Goal: Task Accomplishment & Management: Use online tool/utility

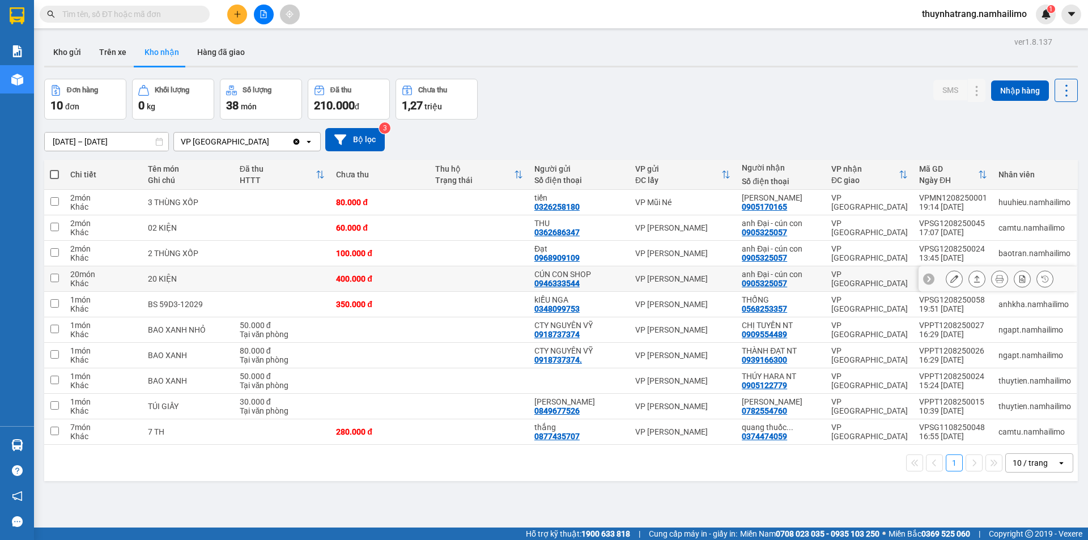
scroll to position [52, 0]
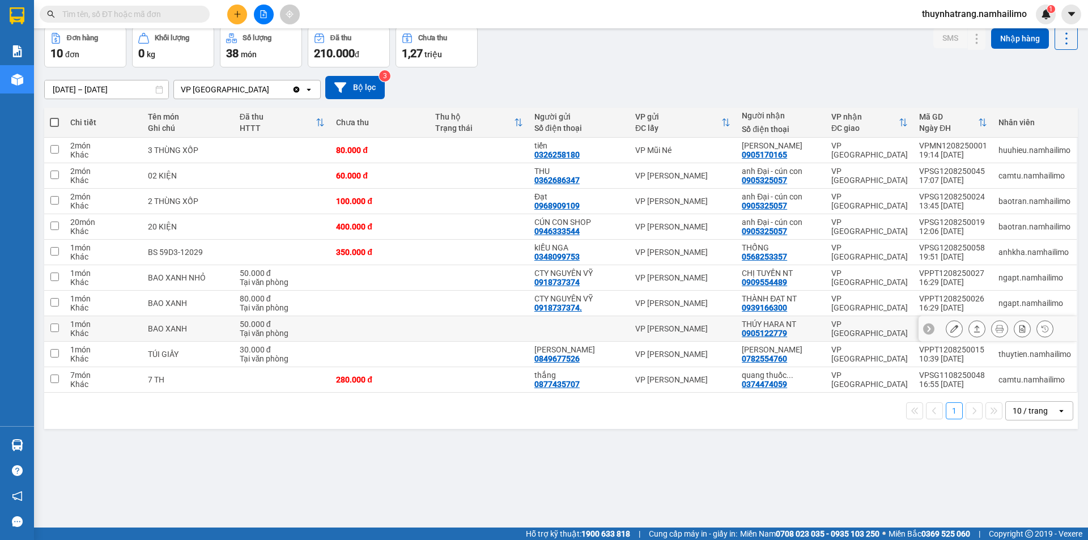
click at [950, 329] on button at bounding box center [954, 329] width 16 height 20
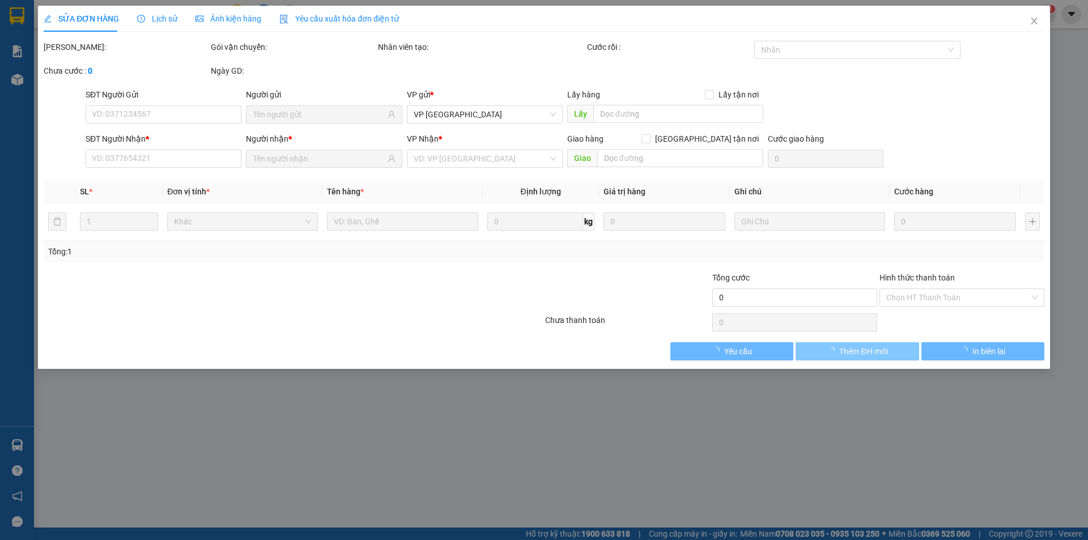
type input "0905122779"
type input "THÚY HARA NT"
type input "50.000"
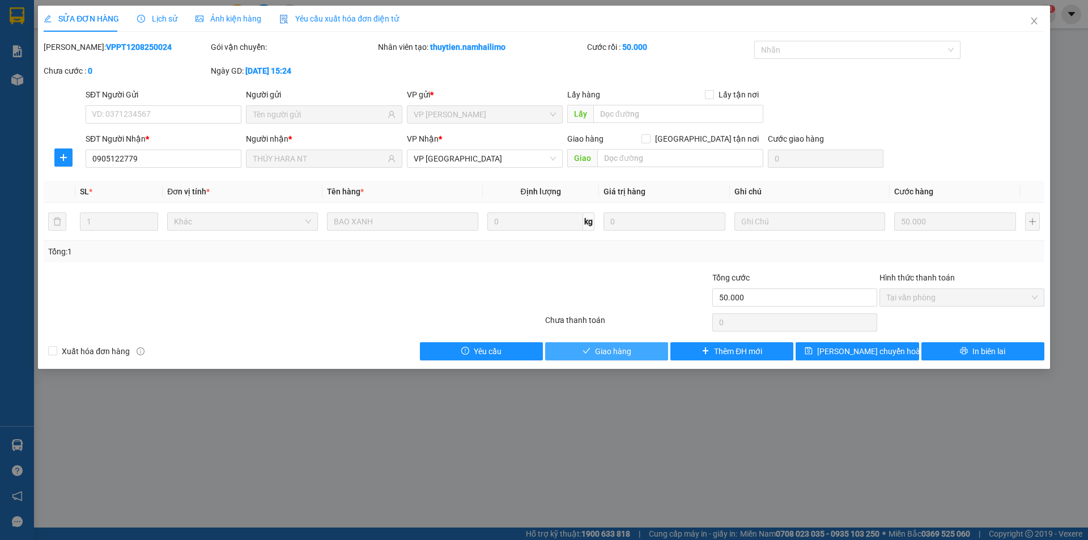
click at [627, 352] on span "Giao hàng" at bounding box center [613, 351] width 36 height 12
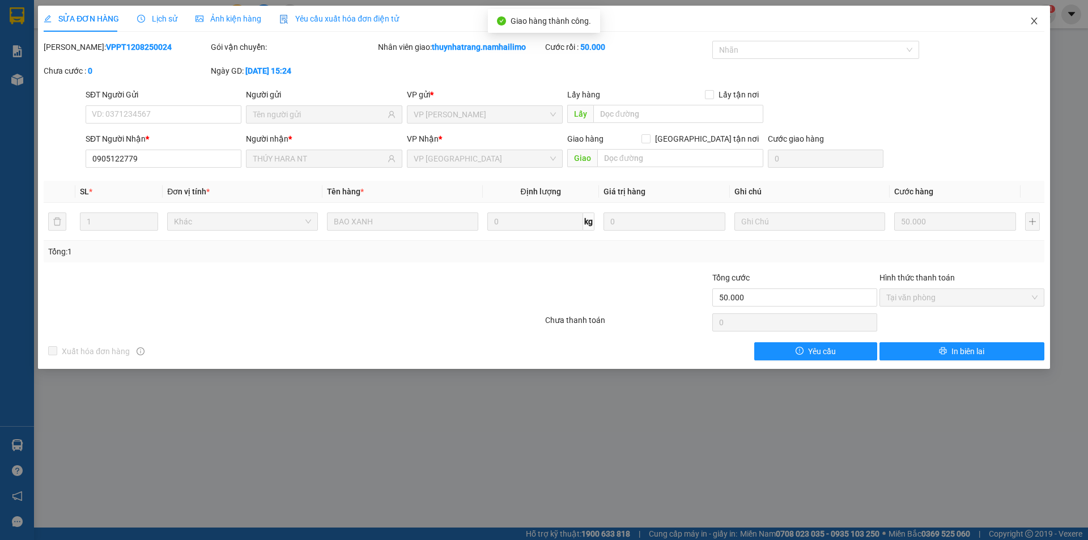
click at [1034, 22] on icon "close" at bounding box center [1034, 21] width 6 height 7
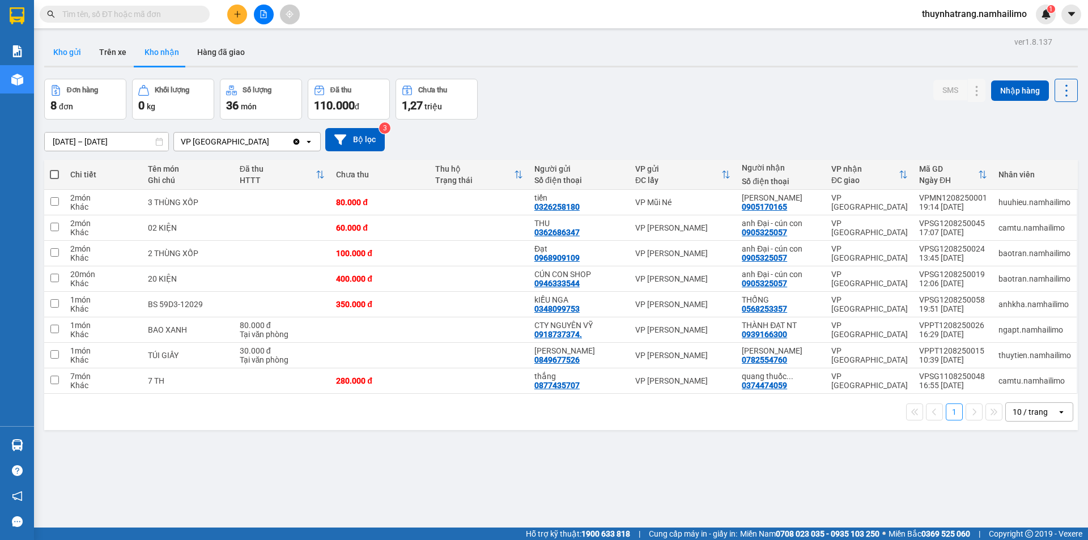
click at [75, 54] on button "Kho gửi" at bounding box center [67, 52] width 46 height 27
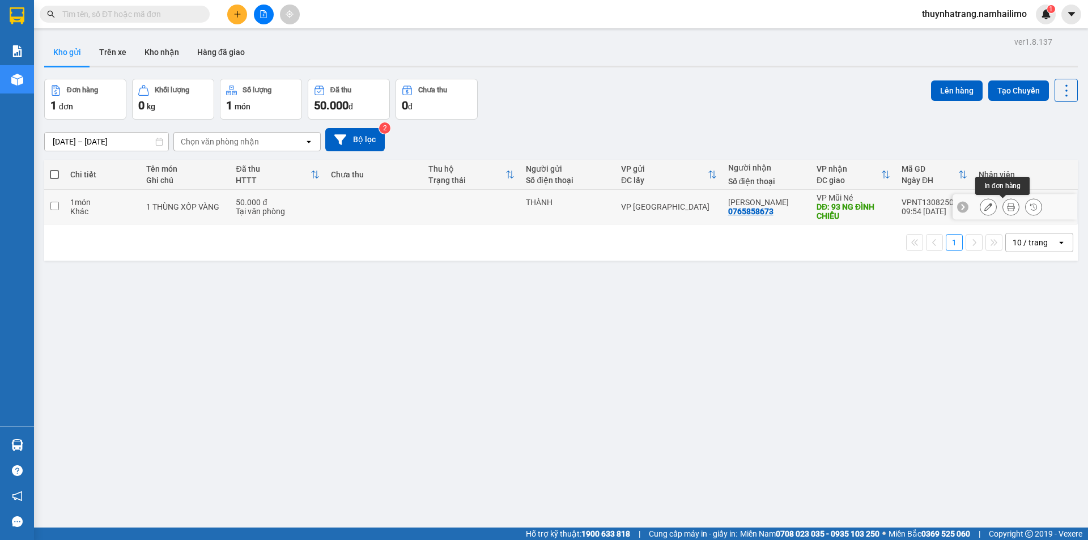
click at [1007, 208] on icon at bounding box center [1011, 207] width 8 height 8
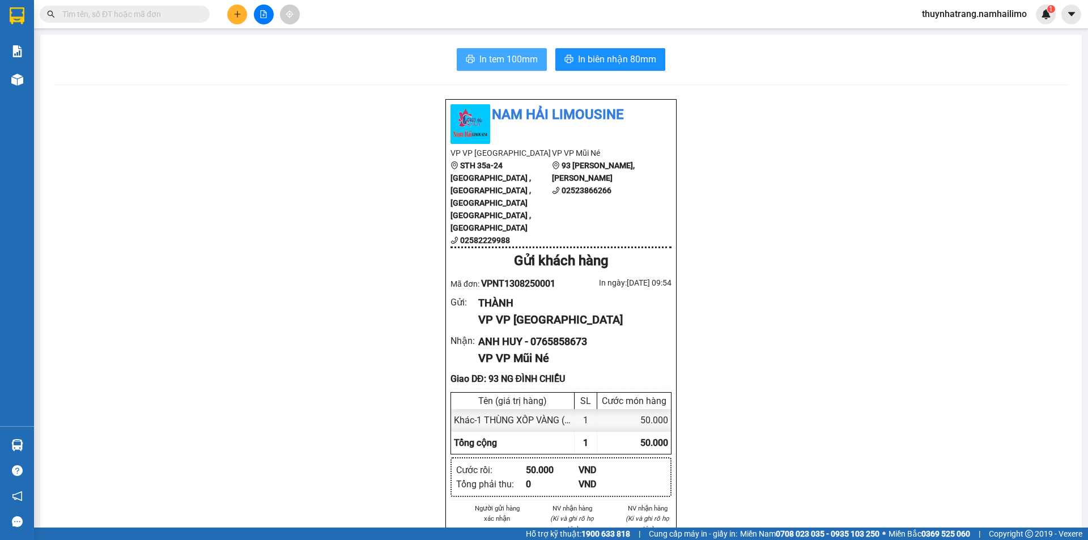
click at [526, 57] on span "In tem 100mm" at bounding box center [508, 59] width 58 height 14
click at [510, 63] on span "In tem 100mm" at bounding box center [508, 59] width 58 height 14
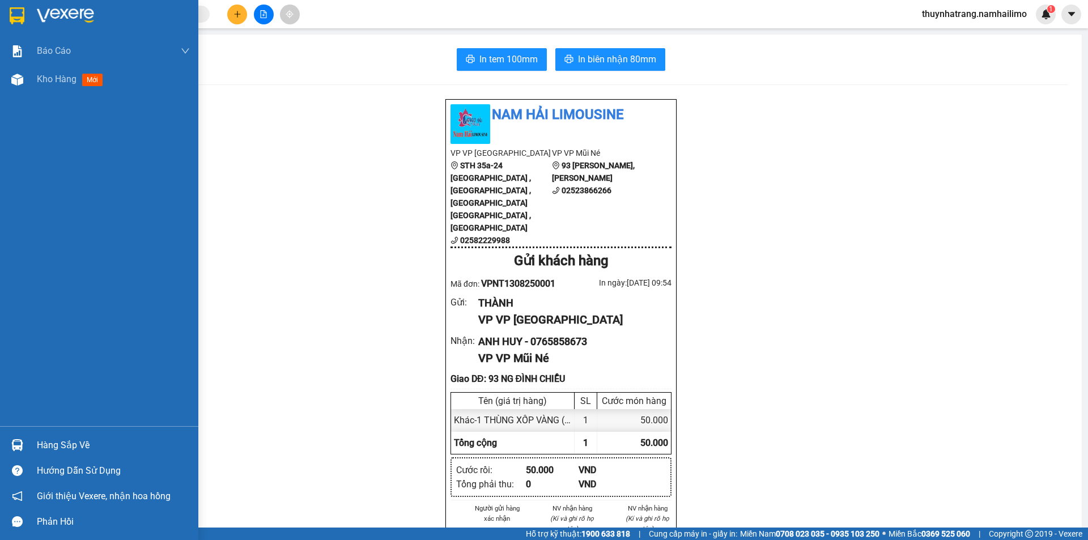
click at [40, 10] on img at bounding box center [65, 15] width 57 height 17
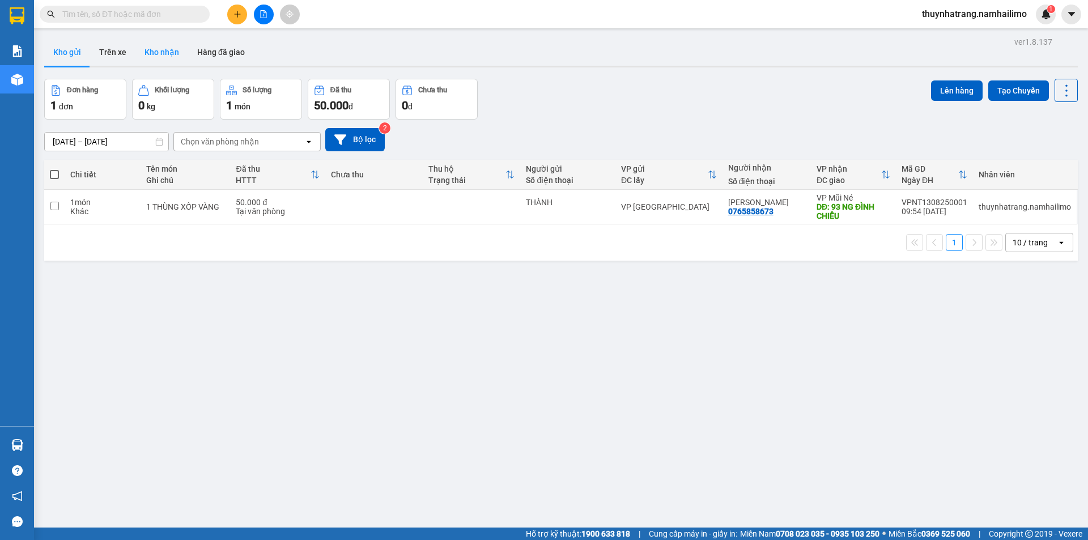
click at [162, 52] on button "Kho nhận" at bounding box center [161, 52] width 53 height 27
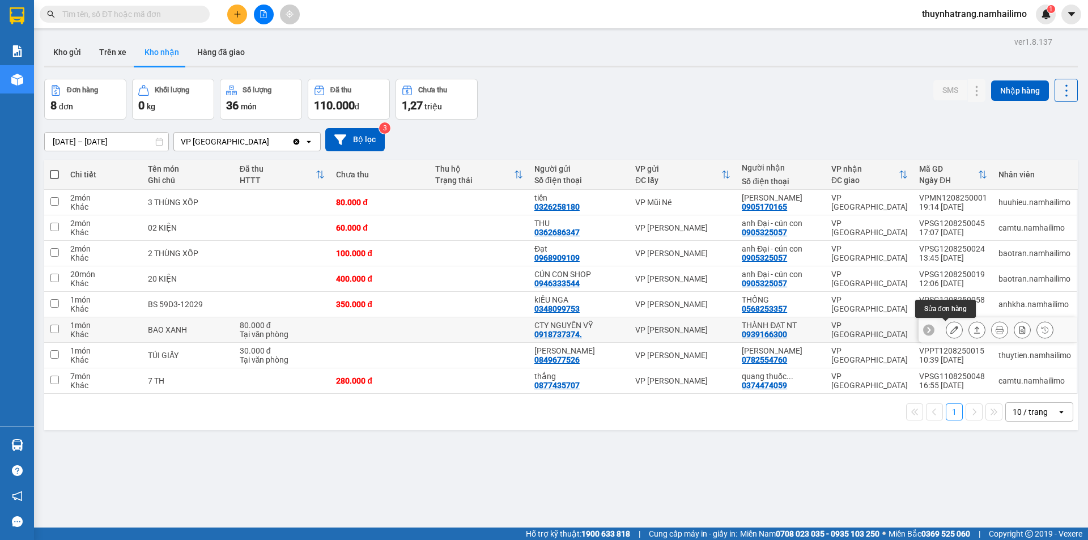
click at [950, 330] on icon at bounding box center [954, 330] width 8 height 8
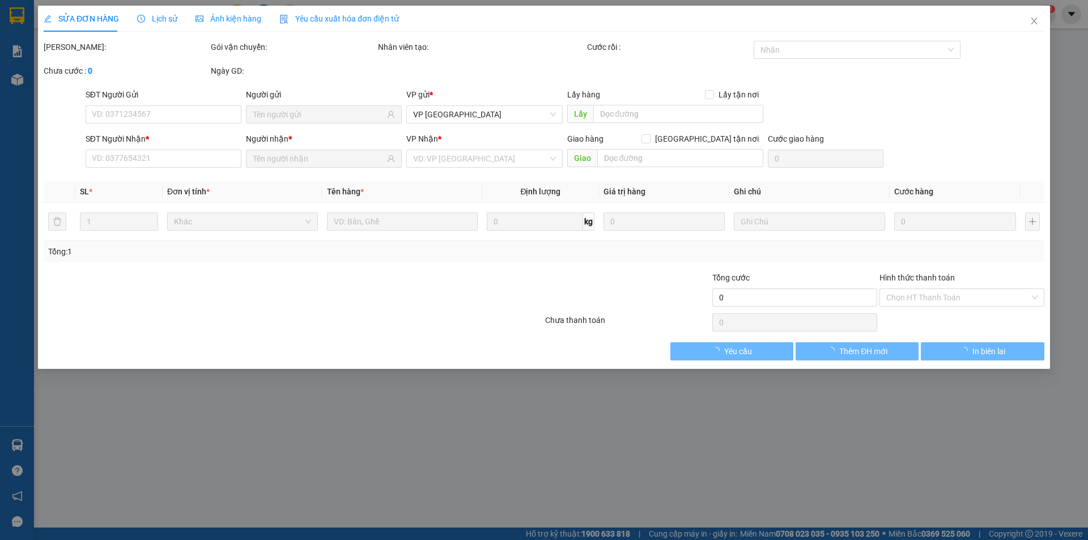
type input "0918737374."
type input "CTY NGUYÊN VỸ"
type input "0939166300"
type input "THÀNH ĐẠT NT"
type input "80.000"
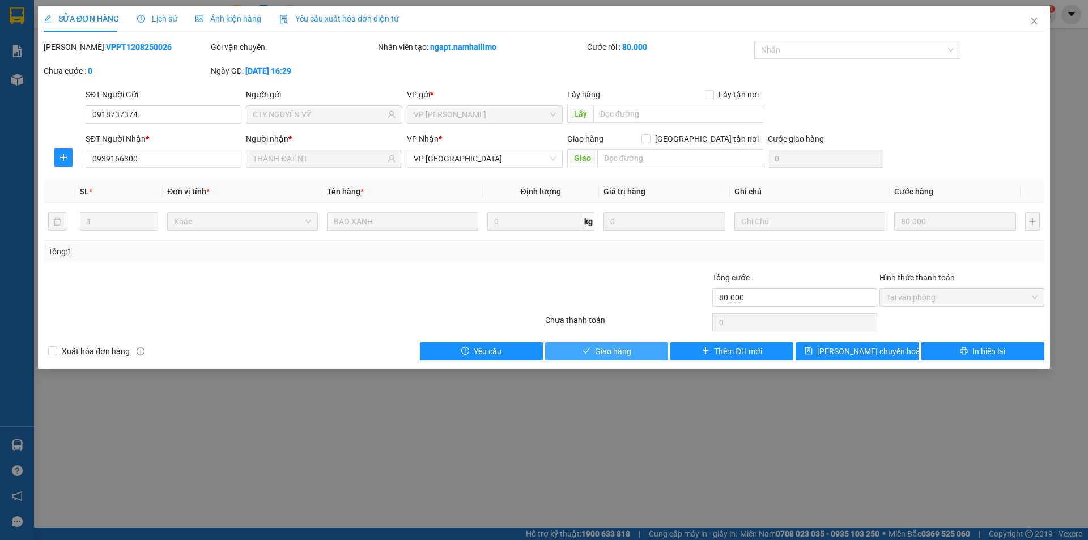
drag, startPoint x: 634, startPoint y: 351, endPoint x: 692, endPoint y: 304, distance: 75.0
click at [633, 350] on button "Giao hàng" at bounding box center [606, 351] width 123 height 18
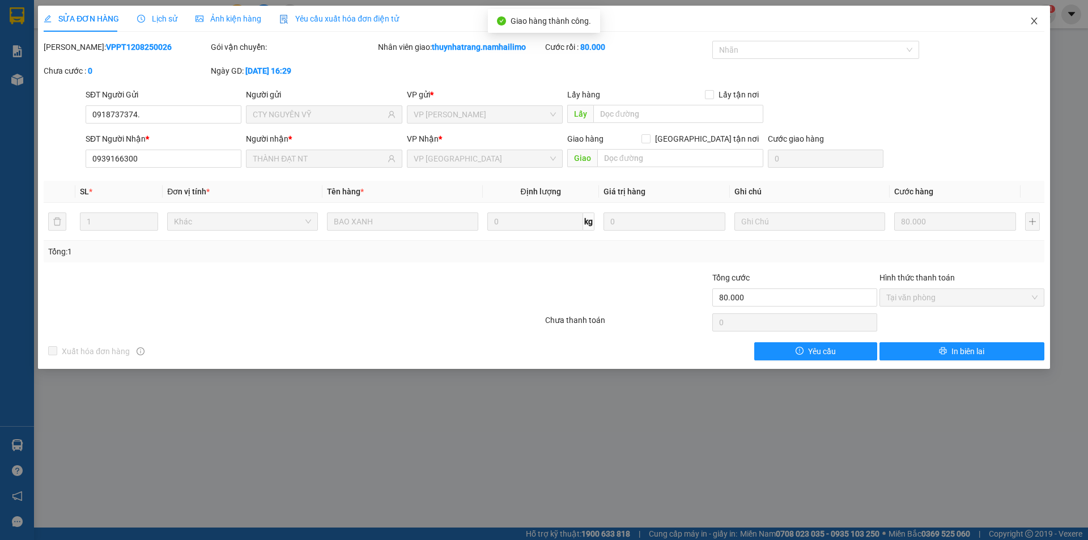
click at [1033, 19] on icon "close" at bounding box center [1034, 20] width 9 height 9
